Goal: Task Accomplishment & Management: Use online tool/utility

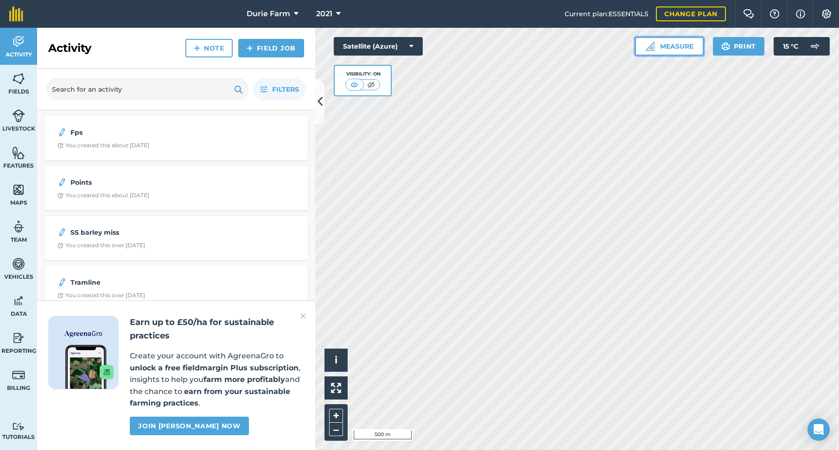
click at [684, 46] on button "Measure" at bounding box center [669, 46] width 69 height 19
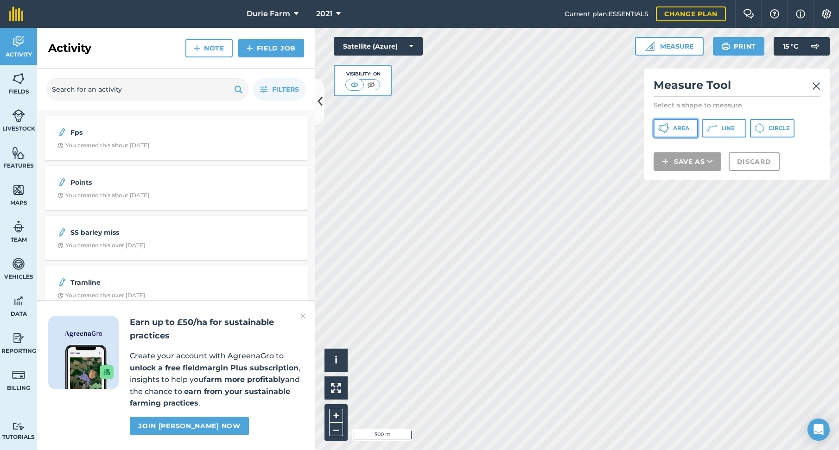
click at [693, 127] on button "Area" at bounding box center [675, 128] width 44 height 19
click at [420, 94] on div "Satellite (Azure) Visibility: On" at bounding box center [378, 66] width 89 height 59
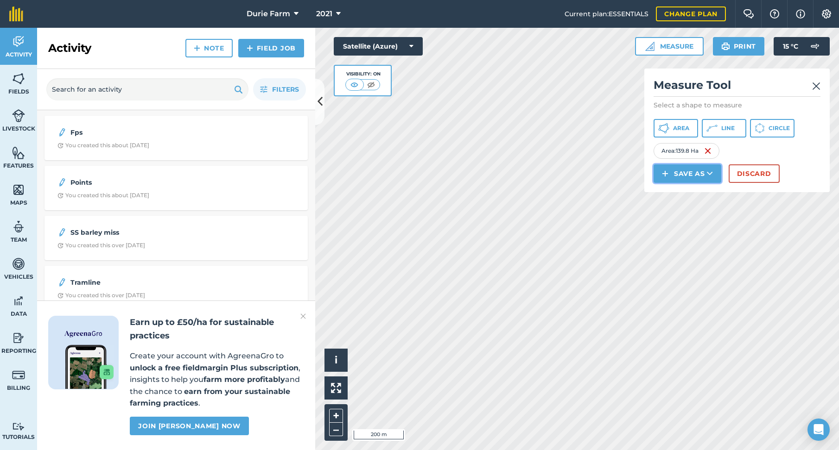
click at [692, 174] on button "Save as" at bounding box center [687, 174] width 68 height 19
click at [693, 233] on link "Note" at bounding box center [687, 236] width 65 height 20
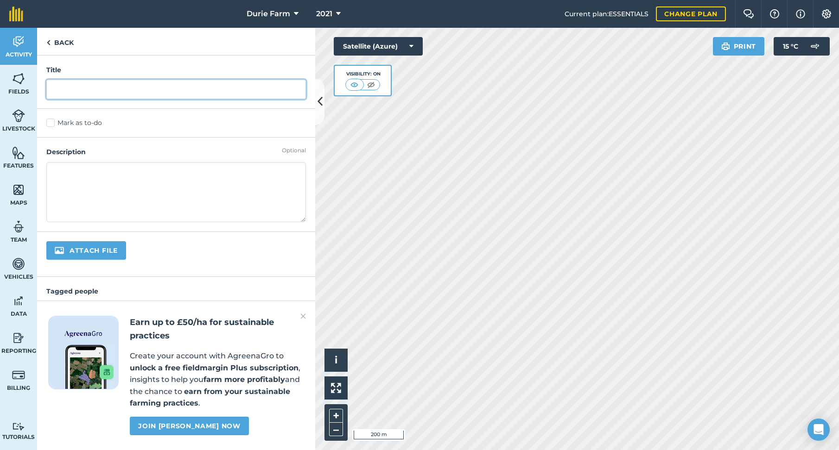
click at [123, 88] on input "text" at bounding box center [176, 89] width 260 height 19
click at [326, 11] on span "2021" at bounding box center [324, 13] width 16 height 11
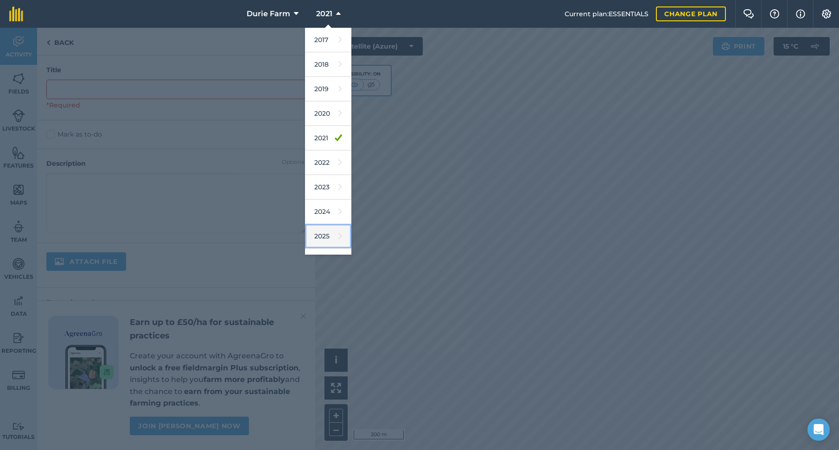
click at [326, 234] on link "2025" at bounding box center [328, 236] width 46 height 25
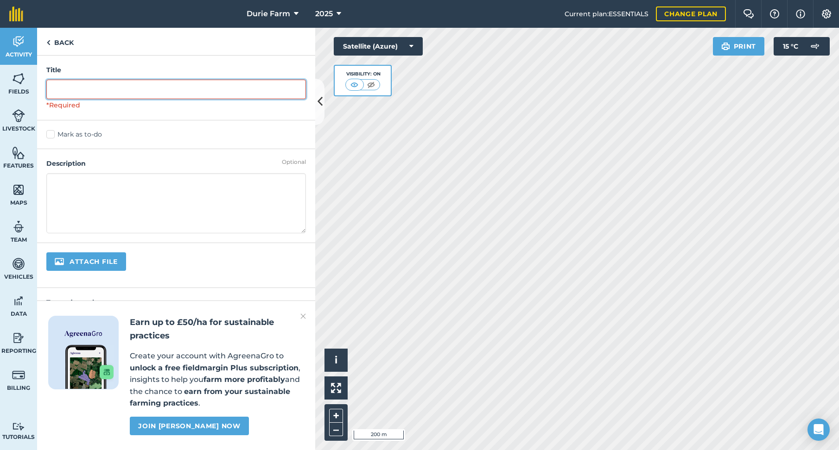
click at [71, 95] on input "text" at bounding box center [176, 89] width 260 height 19
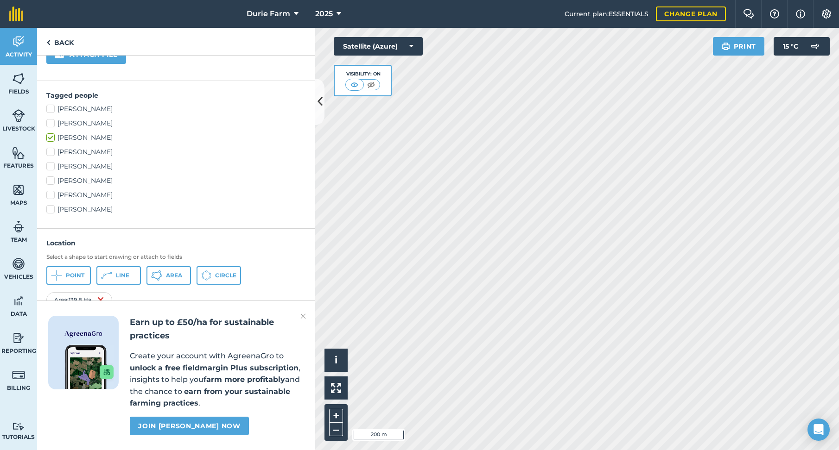
scroll to position [197, 0]
type input "Balgriebank_north of [GEOGRAPHIC_DATA]"
click at [303, 318] on img at bounding box center [303, 316] width 6 height 11
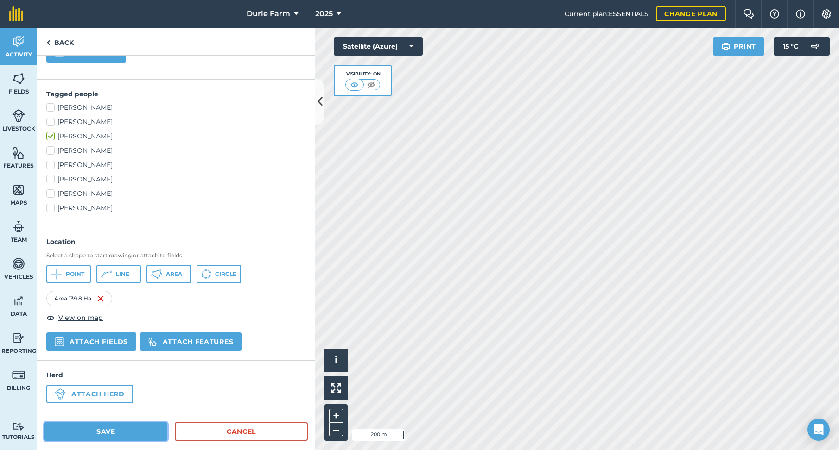
click at [140, 432] on button "Save" at bounding box center [105, 432] width 123 height 19
